Goal: Task Accomplishment & Management: Manage account settings

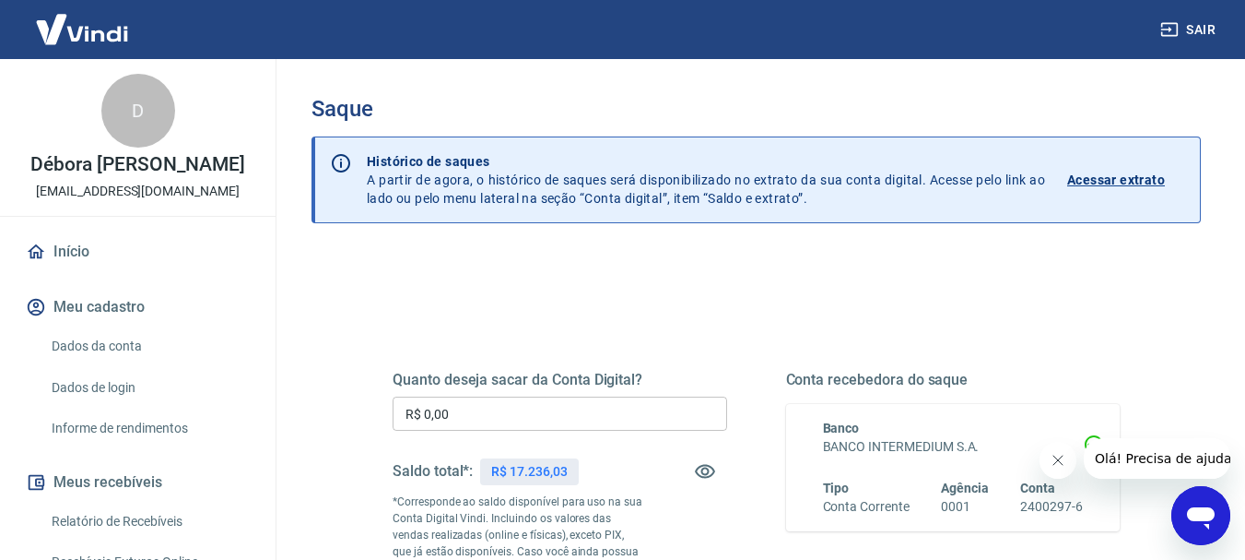
click at [454, 401] on input "R$ 0,00" at bounding box center [560, 413] width 335 height 34
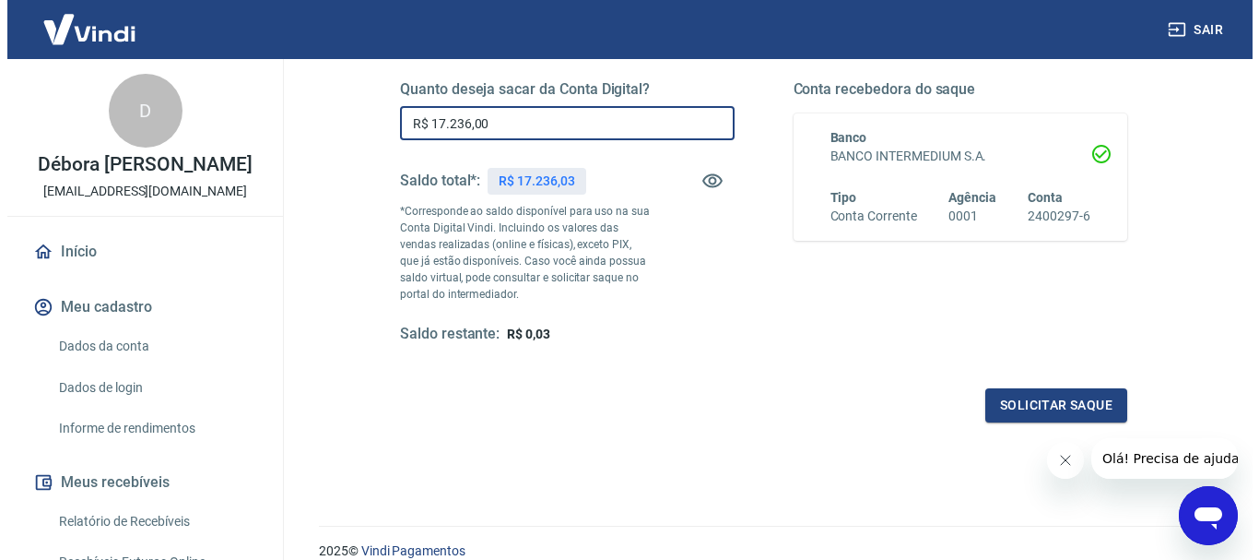
scroll to position [369, 0]
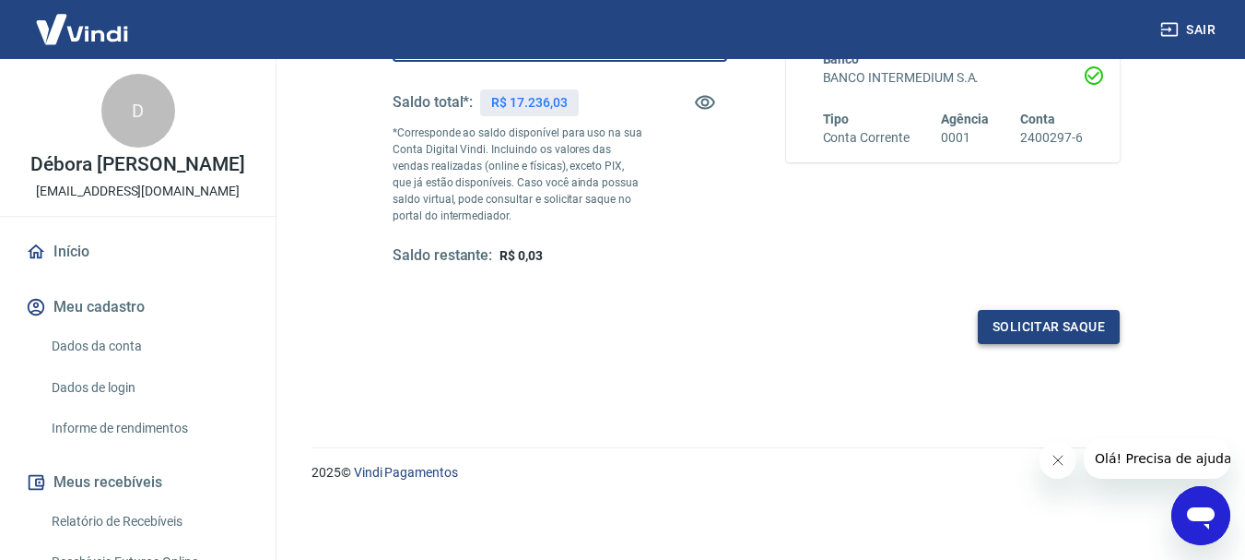
type input "R$ 17.236,00"
click at [1078, 332] on button "Solicitar saque" at bounding box center [1049, 327] width 142 height 34
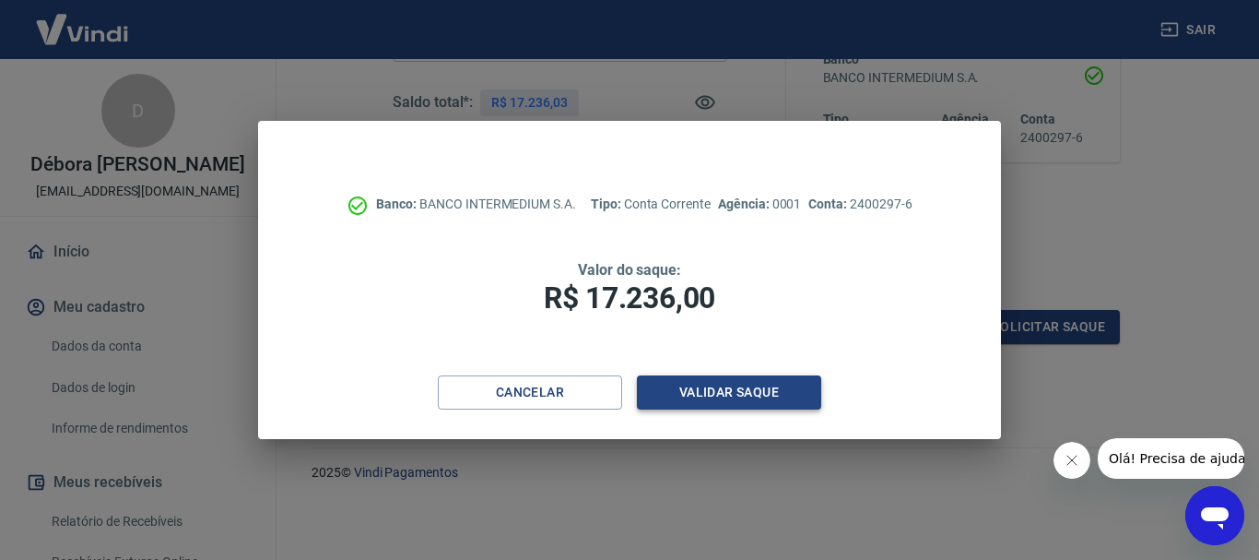
click at [720, 402] on button "Validar saque" at bounding box center [729, 392] width 184 height 34
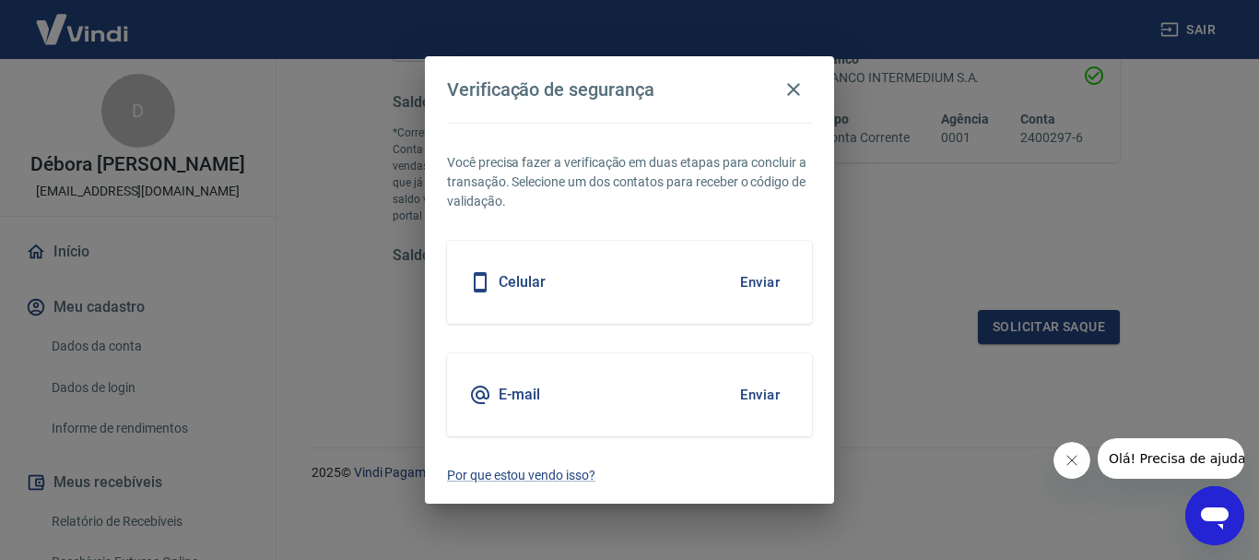
click at [742, 283] on button "Enviar" at bounding box center [760, 282] width 60 height 39
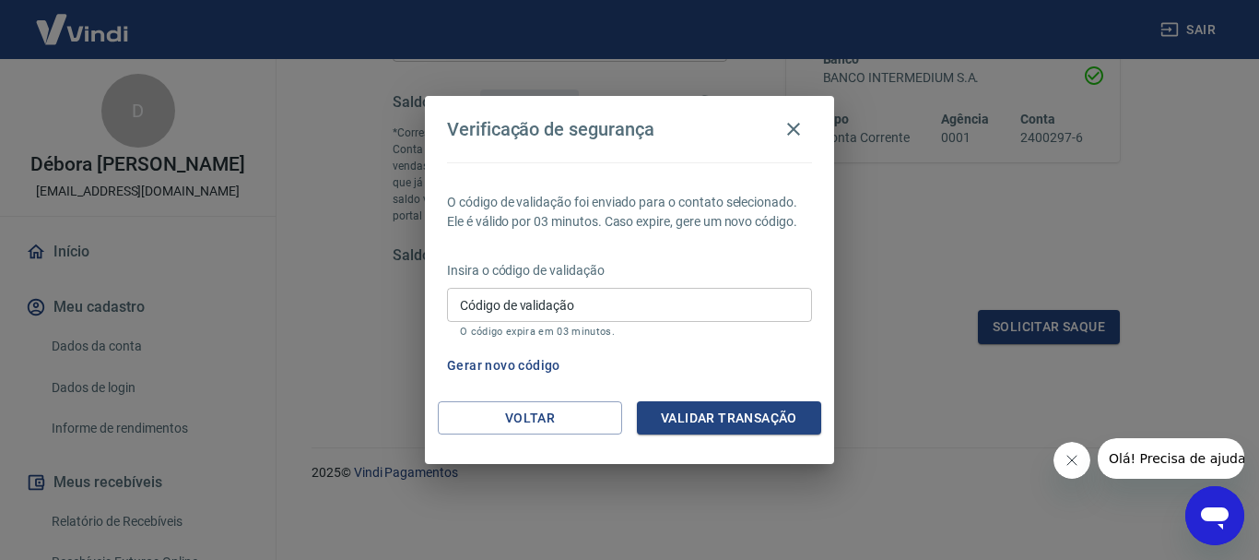
click at [525, 362] on button "Gerar novo código" at bounding box center [504, 365] width 128 height 34
click at [555, 412] on button "Voltar" at bounding box center [530, 418] width 184 height 34
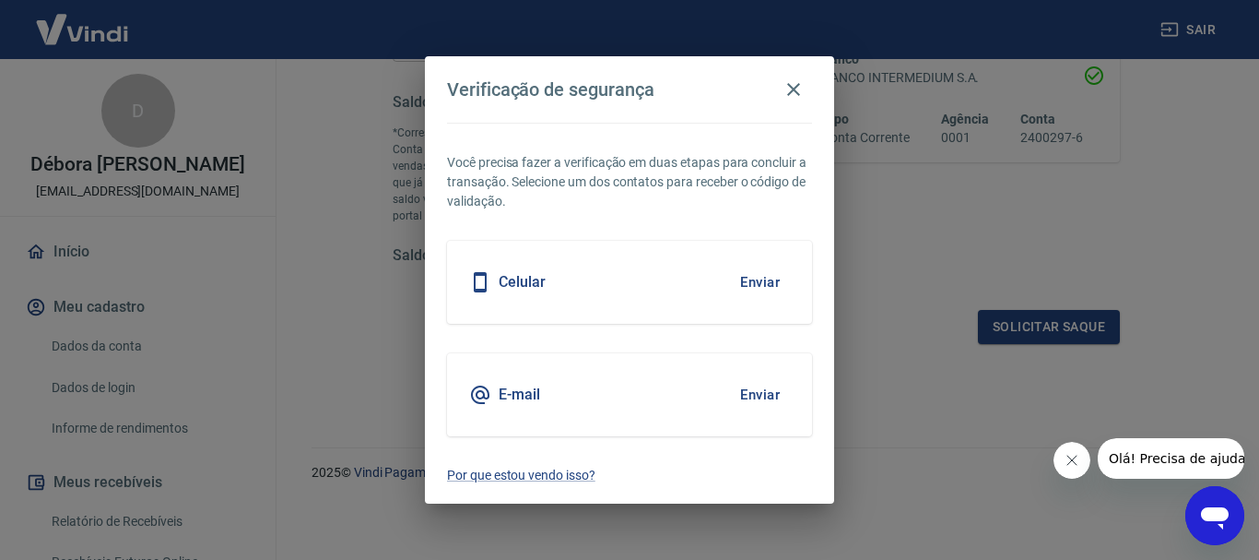
click at [756, 394] on button "Enviar" at bounding box center [760, 394] width 60 height 39
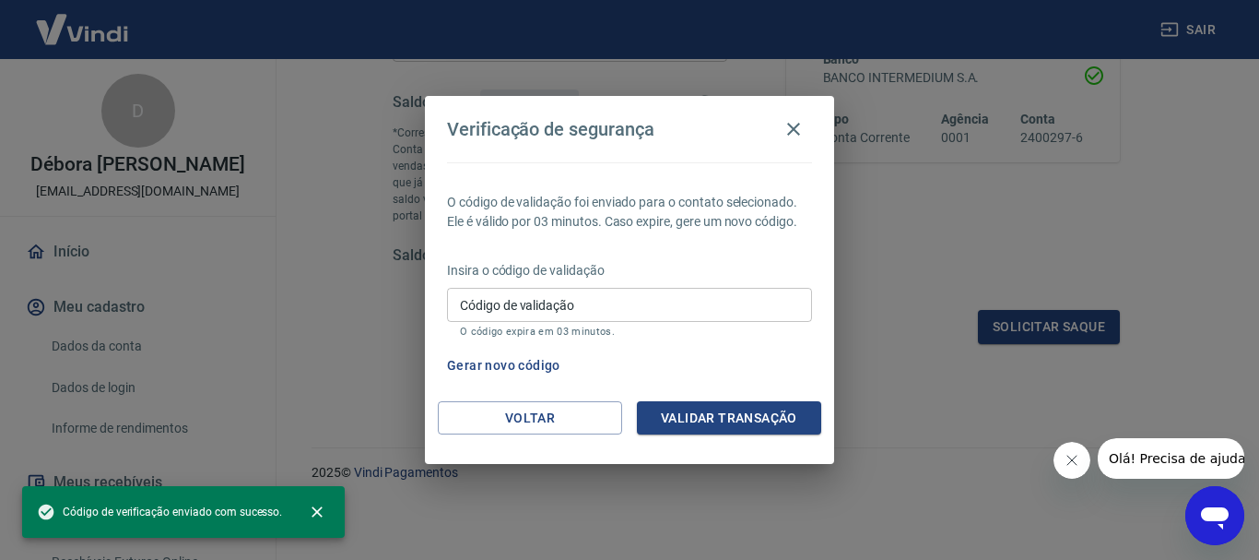
click at [573, 304] on input "Código de validação" at bounding box center [629, 305] width 365 height 34
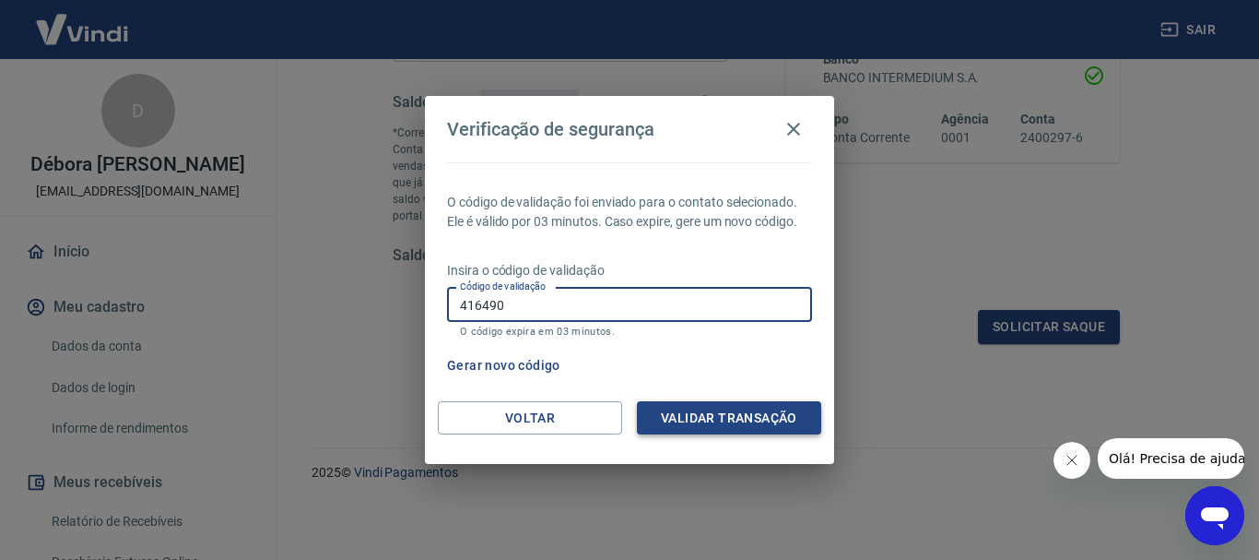
type input "416490"
click at [698, 413] on button "Validar transação" at bounding box center [729, 418] width 184 height 34
